Goal: Task Accomplishment & Management: Manage account settings

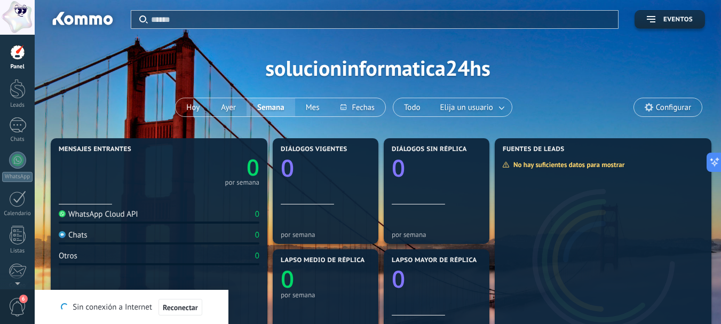
scroll to position [218, 0]
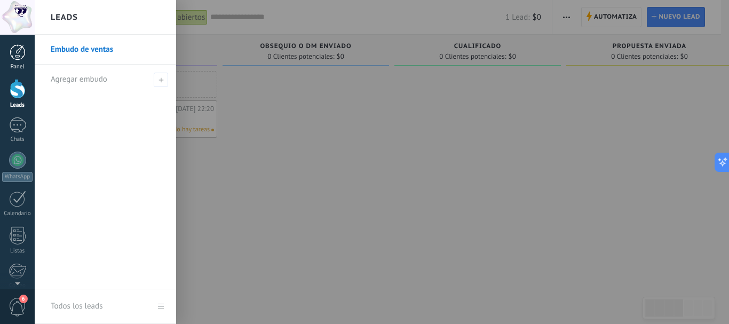
click at [19, 54] on div at bounding box center [18, 52] width 16 height 16
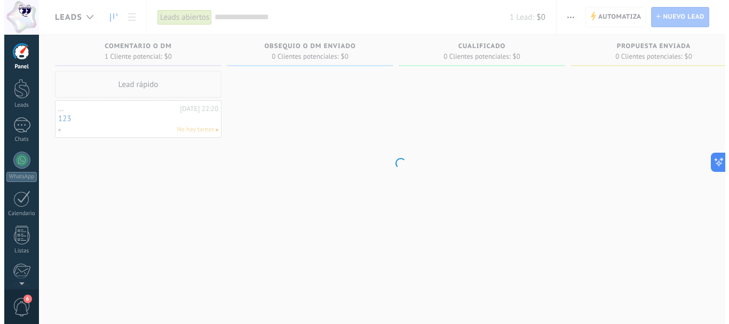
scroll to position [218, 0]
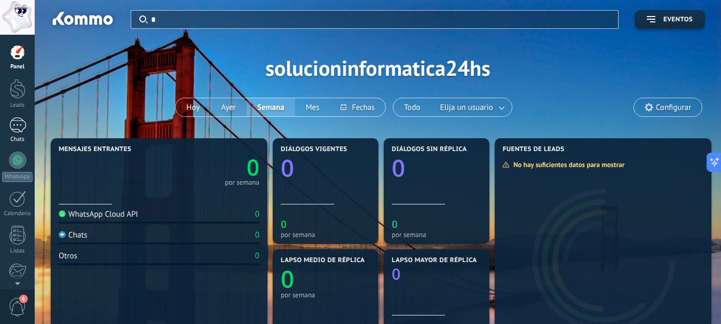
type input "*"
click at [16, 129] on div at bounding box center [17, 124] width 17 height 15
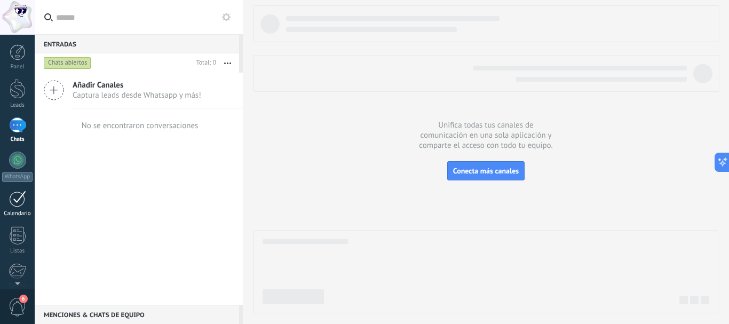
scroll to position [53, 0]
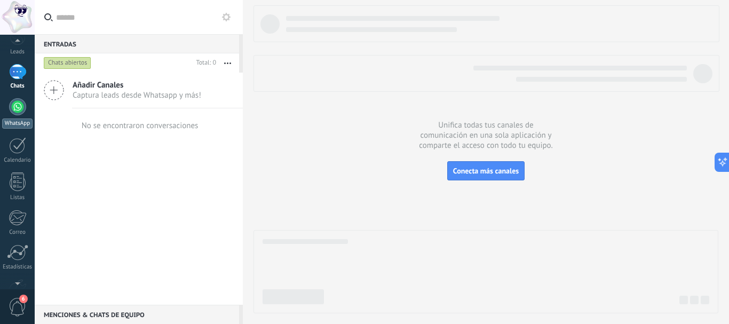
click at [22, 110] on div at bounding box center [17, 106] width 17 height 17
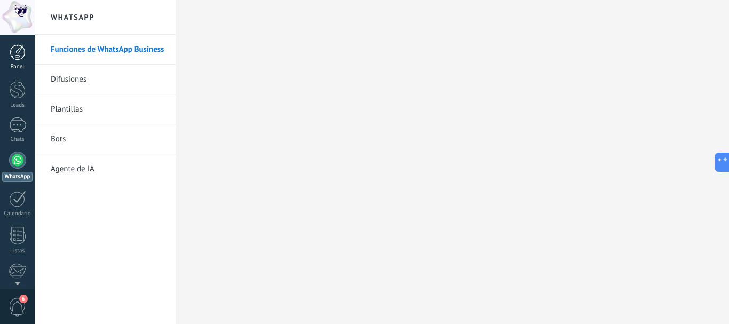
click at [17, 48] on div at bounding box center [18, 52] width 16 height 16
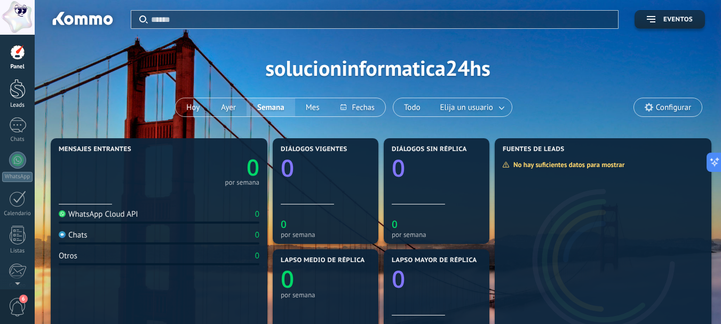
click at [12, 88] on div at bounding box center [18, 89] width 16 height 20
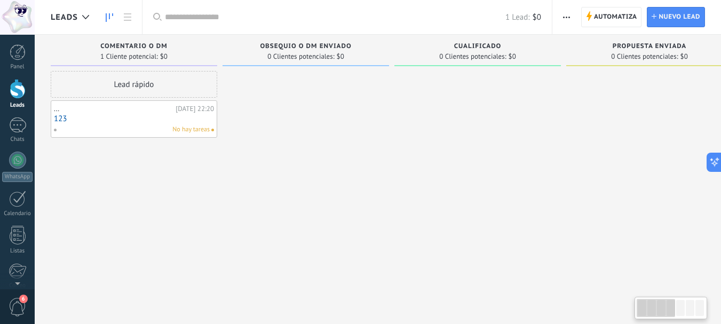
type input "*"
click at [157, 118] on link "123" at bounding box center [134, 118] width 160 height 9
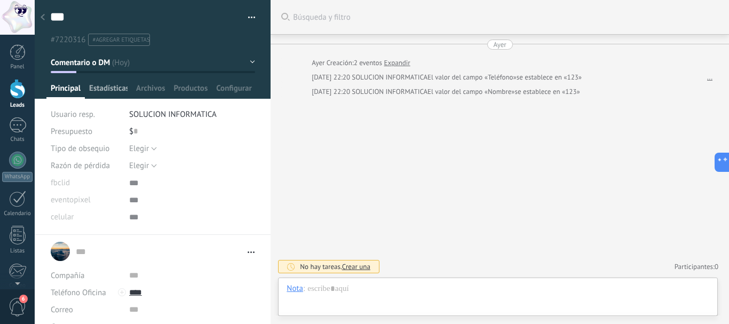
click at [116, 89] on span "Estadísticas" at bounding box center [108, 90] width 38 height 15
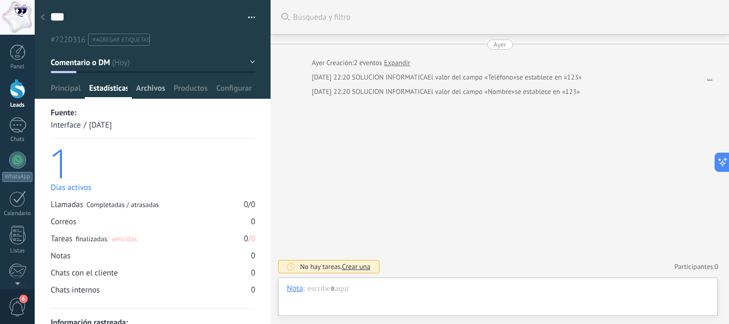
click at [153, 92] on span "Archivos" at bounding box center [150, 90] width 29 height 15
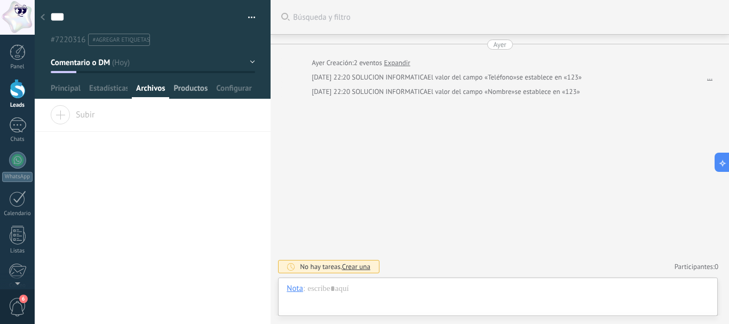
click at [205, 83] on span "Productos" at bounding box center [191, 90] width 34 height 15
click at [73, 94] on span "Principal" at bounding box center [66, 90] width 30 height 15
type textarea "***"
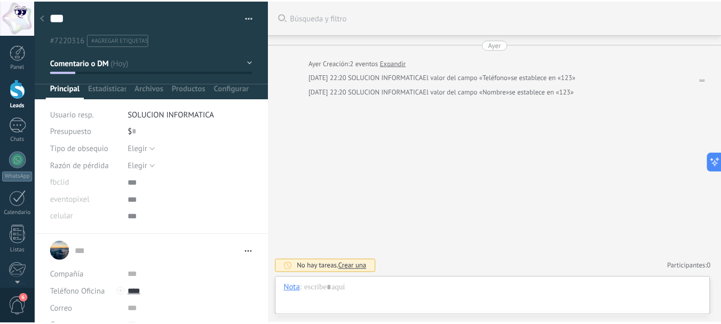
scroll to position [11, 0]
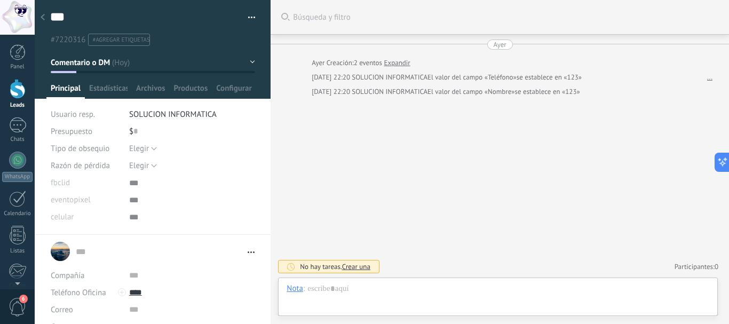
click at [45, 19] on div at bounding box center [42, 17] width 15 height 21
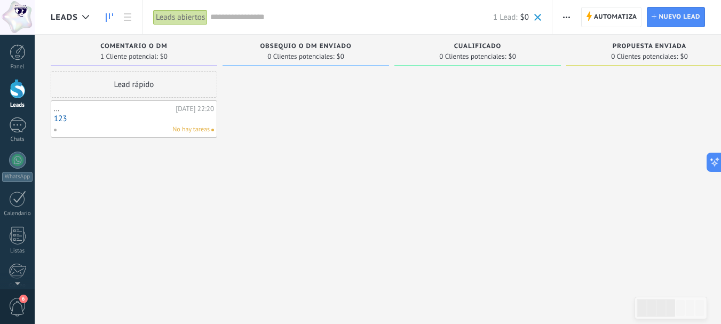
click at [219, 215] on div "Comentario o DM 1 Cliente potencial: $0 Lead rápido ... Ayer 22:20 123 No hay t…" at bounding box center [137, 145] width 172 height 221
click at [15, 53] on div at bounding box center [18, 52] width 16 height 16
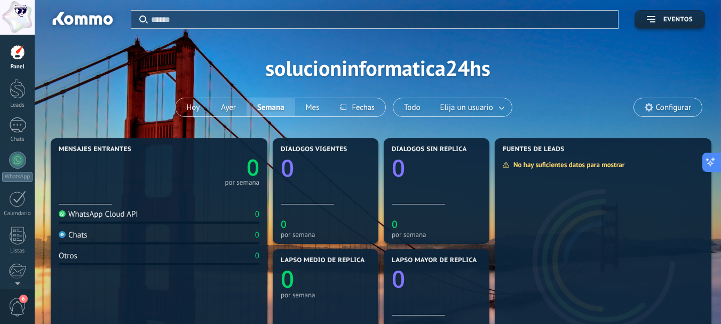
click at [713, 160] on icon at bounding box center [713, 159] width 3 height 3
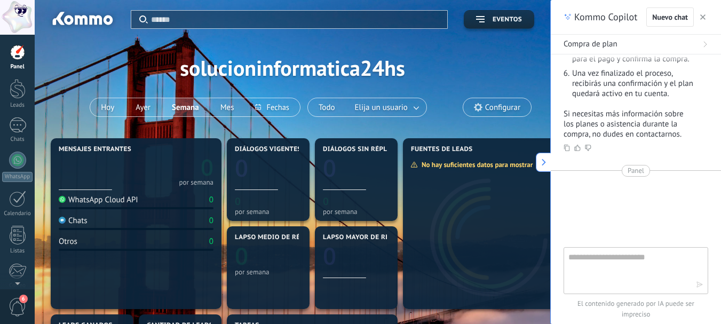
type textarea "***"
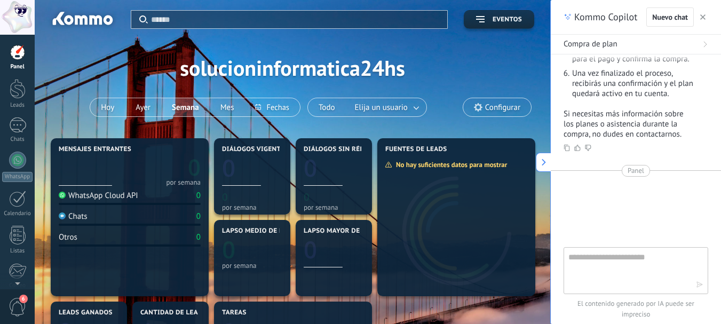
scroll to position [10, 0]
click at [702, 17] on icon "button" at bounding box center [702, 16] width 5 height 5
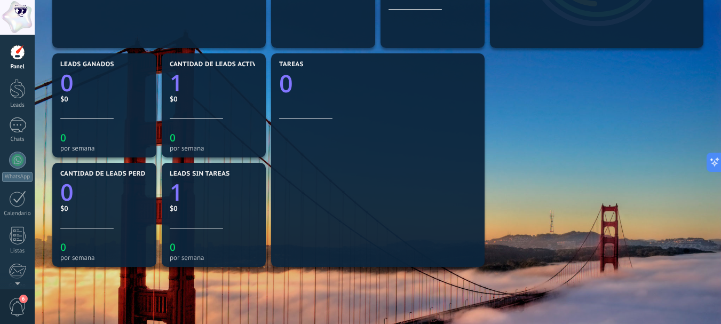
scroll to position [373, 0]
